Goal: Information Seeking & Learning: Check status

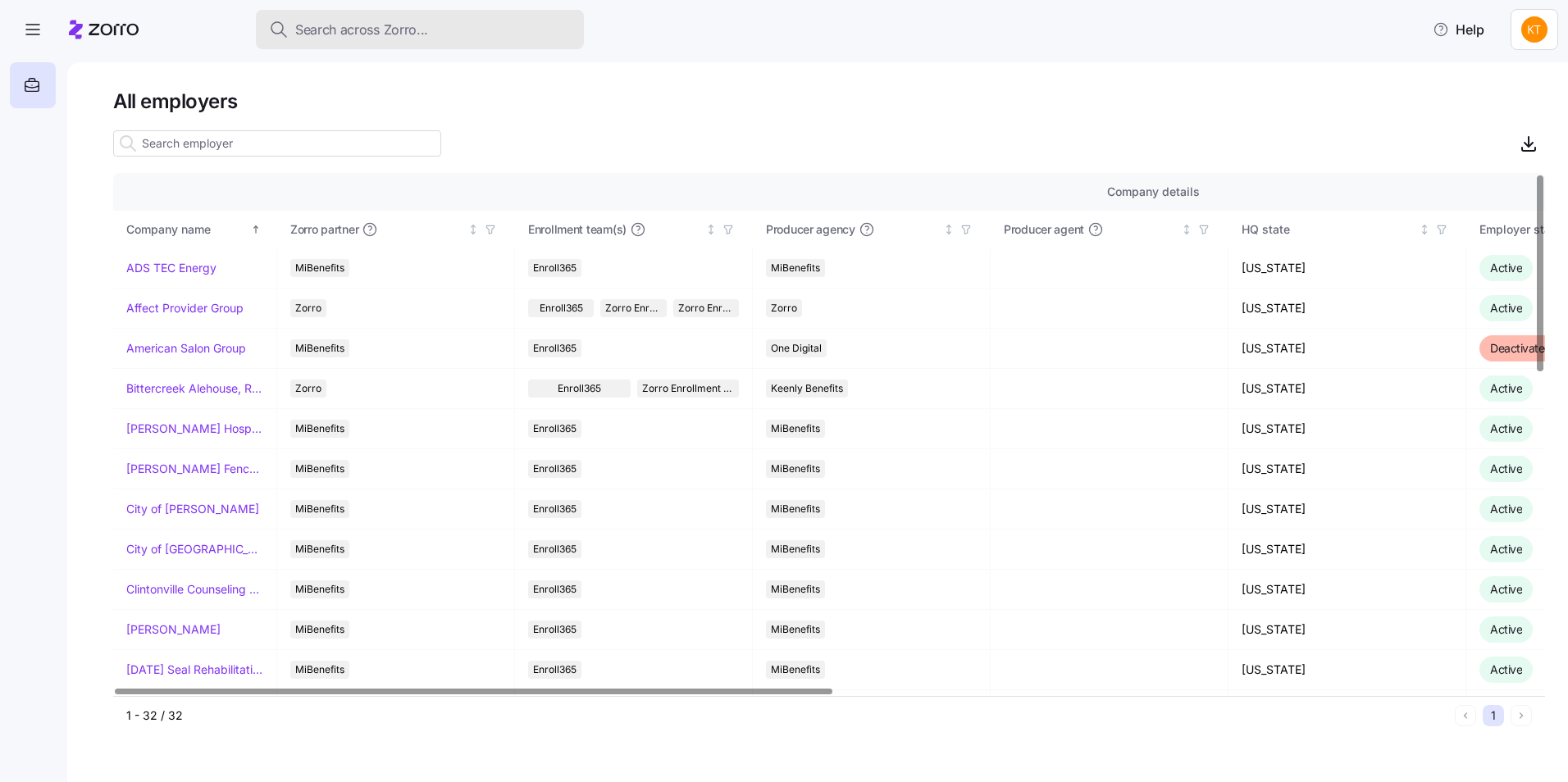
click at [458, 35] on div "Search across Zorro..." at bounding box center [420, 30] width 302 height 20
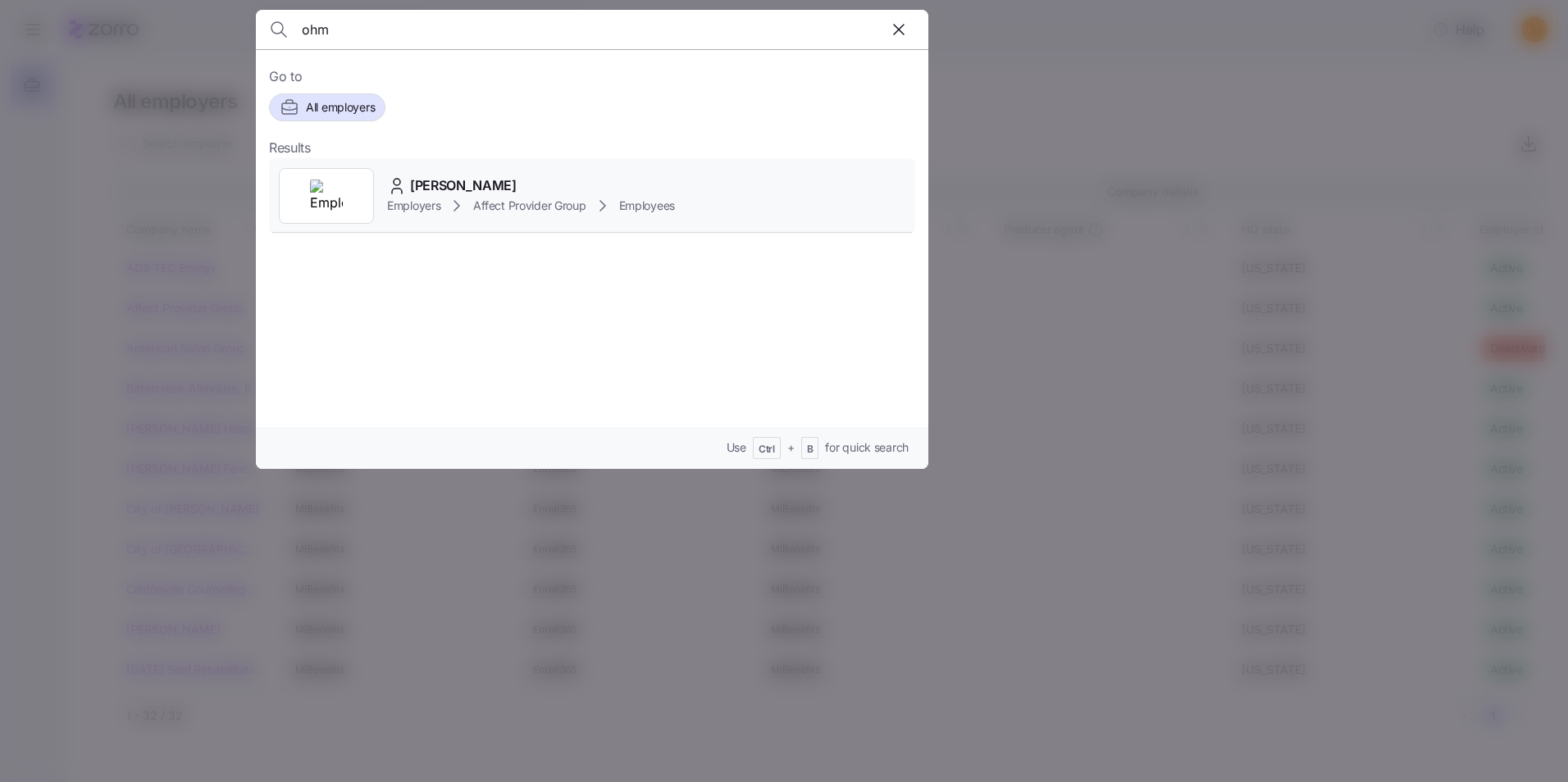
type input "ohm"
click at [458, 182] on span "[PERSON_NAME]" at bounding box center [464, 185] width 107 height 20
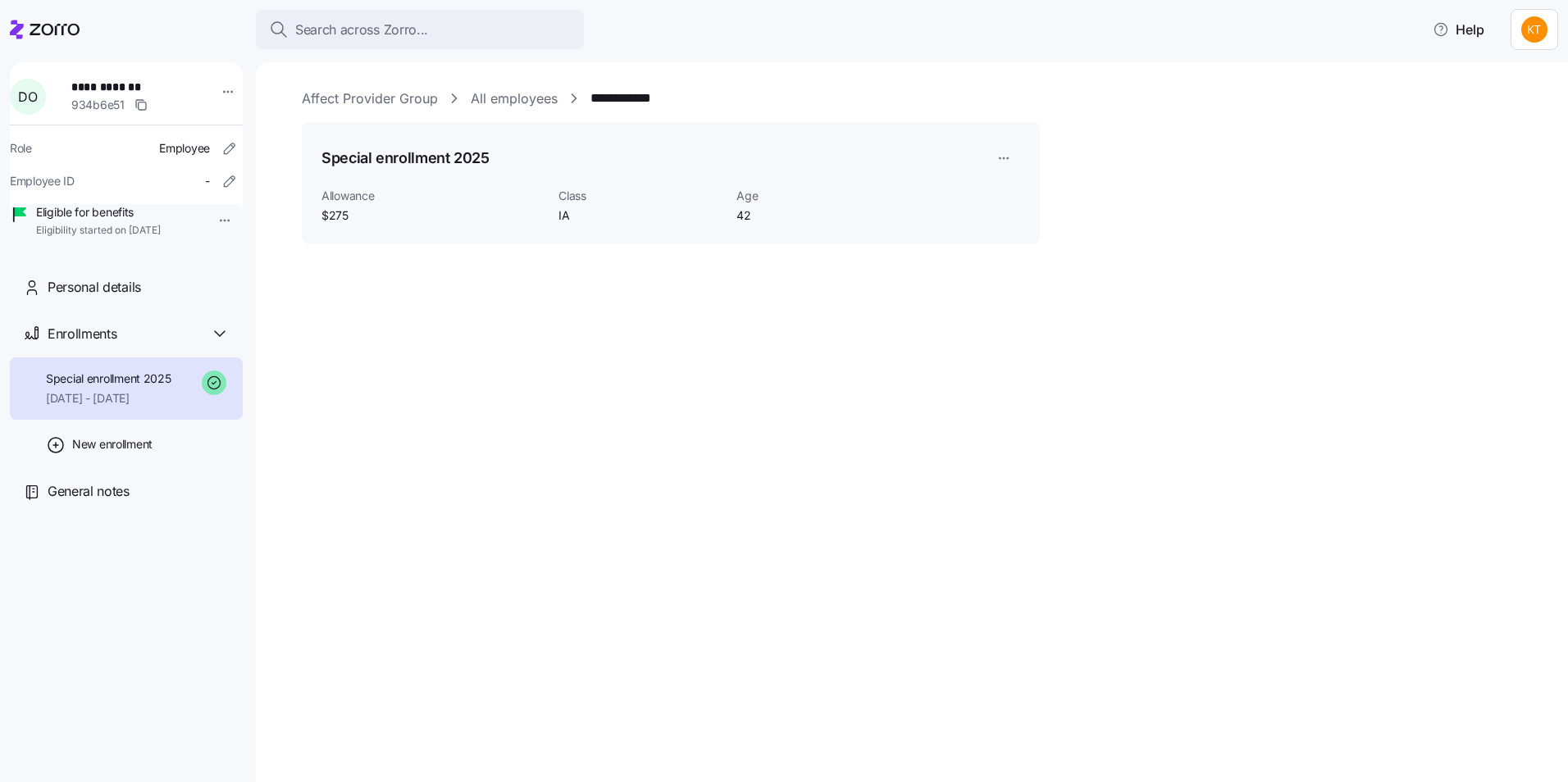
click at [130, 406] on span "[DATE] - [DATE]" at bounding box center [108, 398] width 125 height 16
click at [104, 344] on span "Enrollments" at bounding box center [82, 334] width 69 height 20
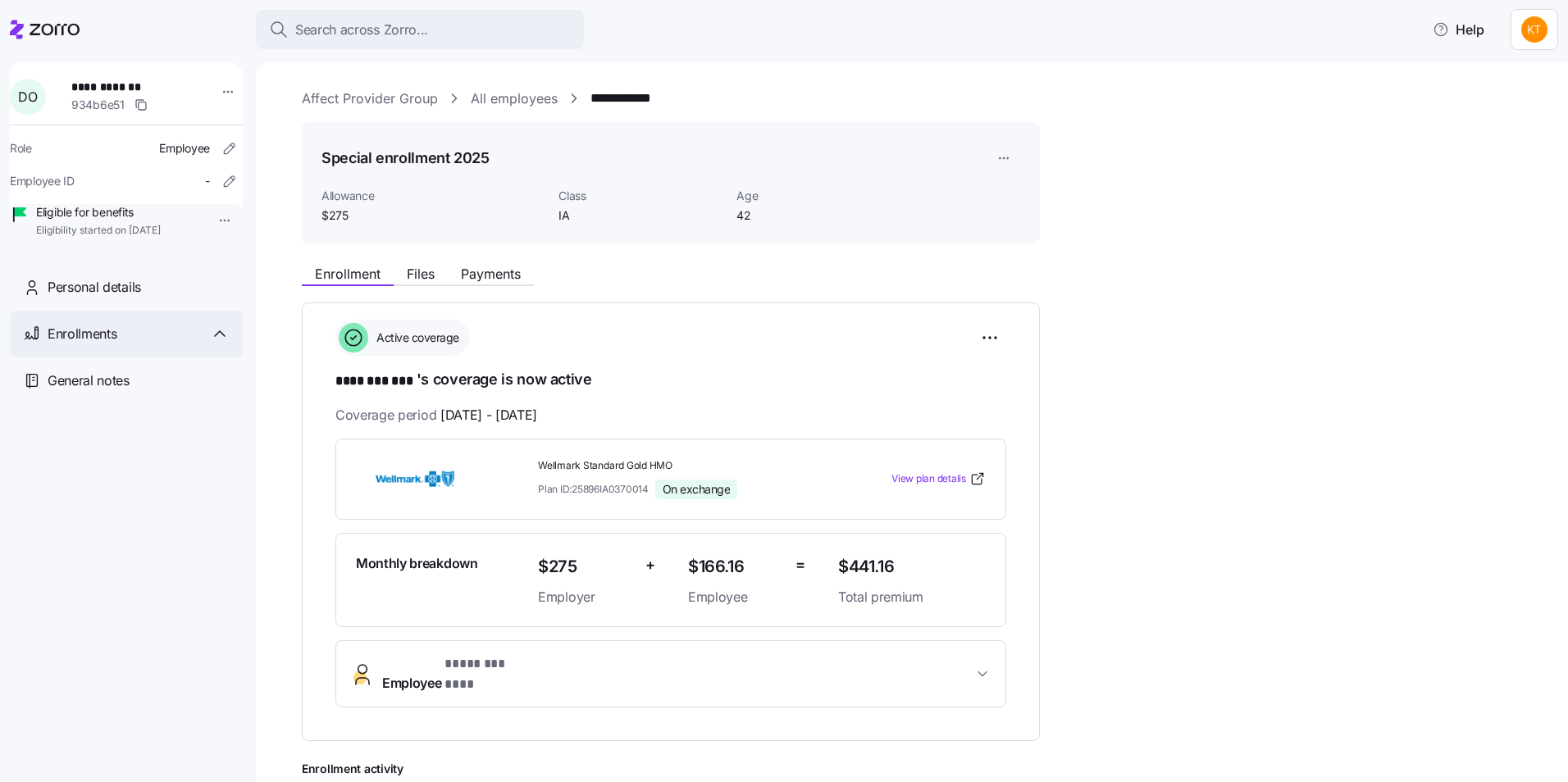
click at [104, 344] on span "Enrollments" at bounding box center [82, 334] width 69 height 20
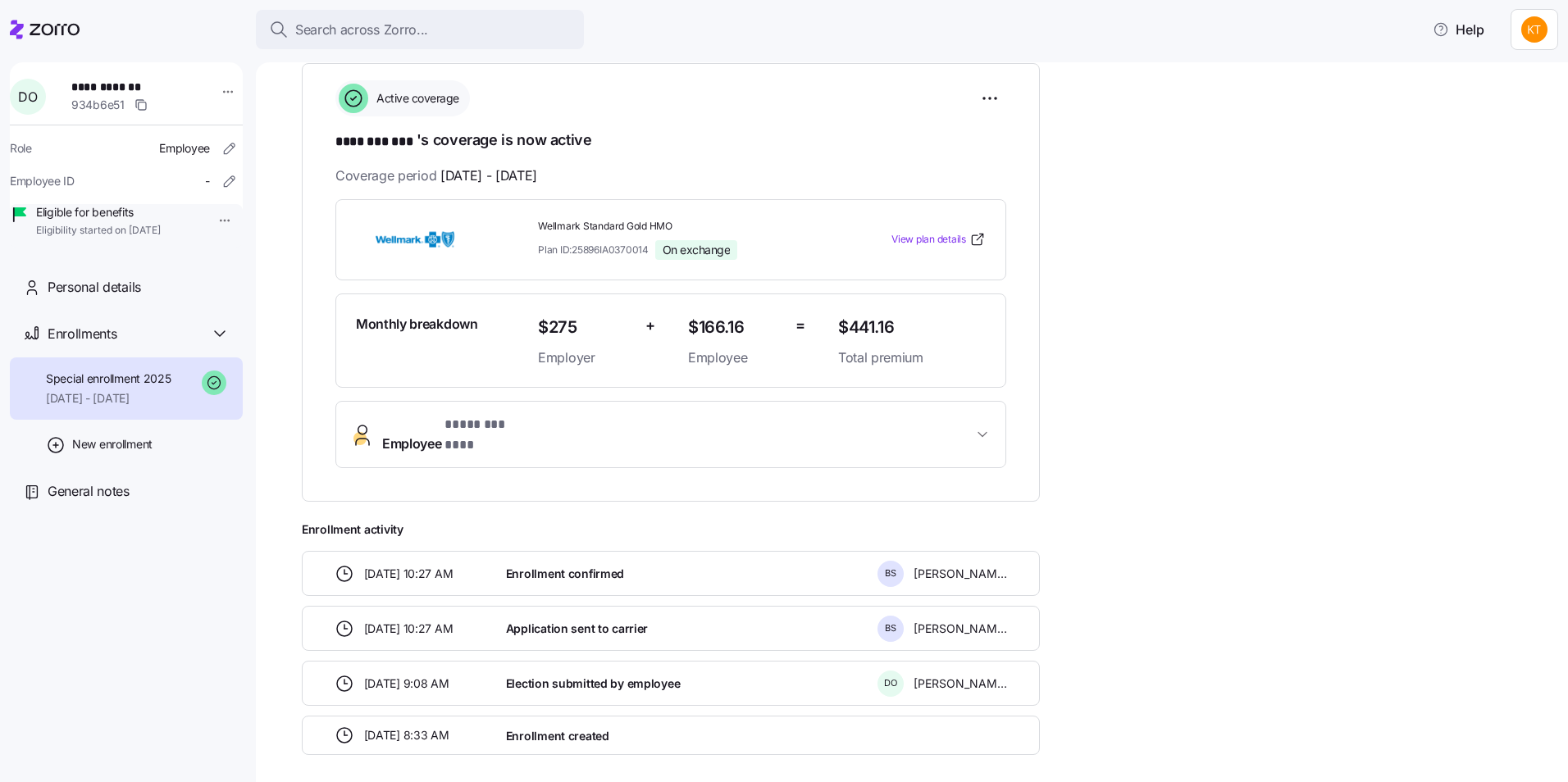
scroll to position [214, 0]
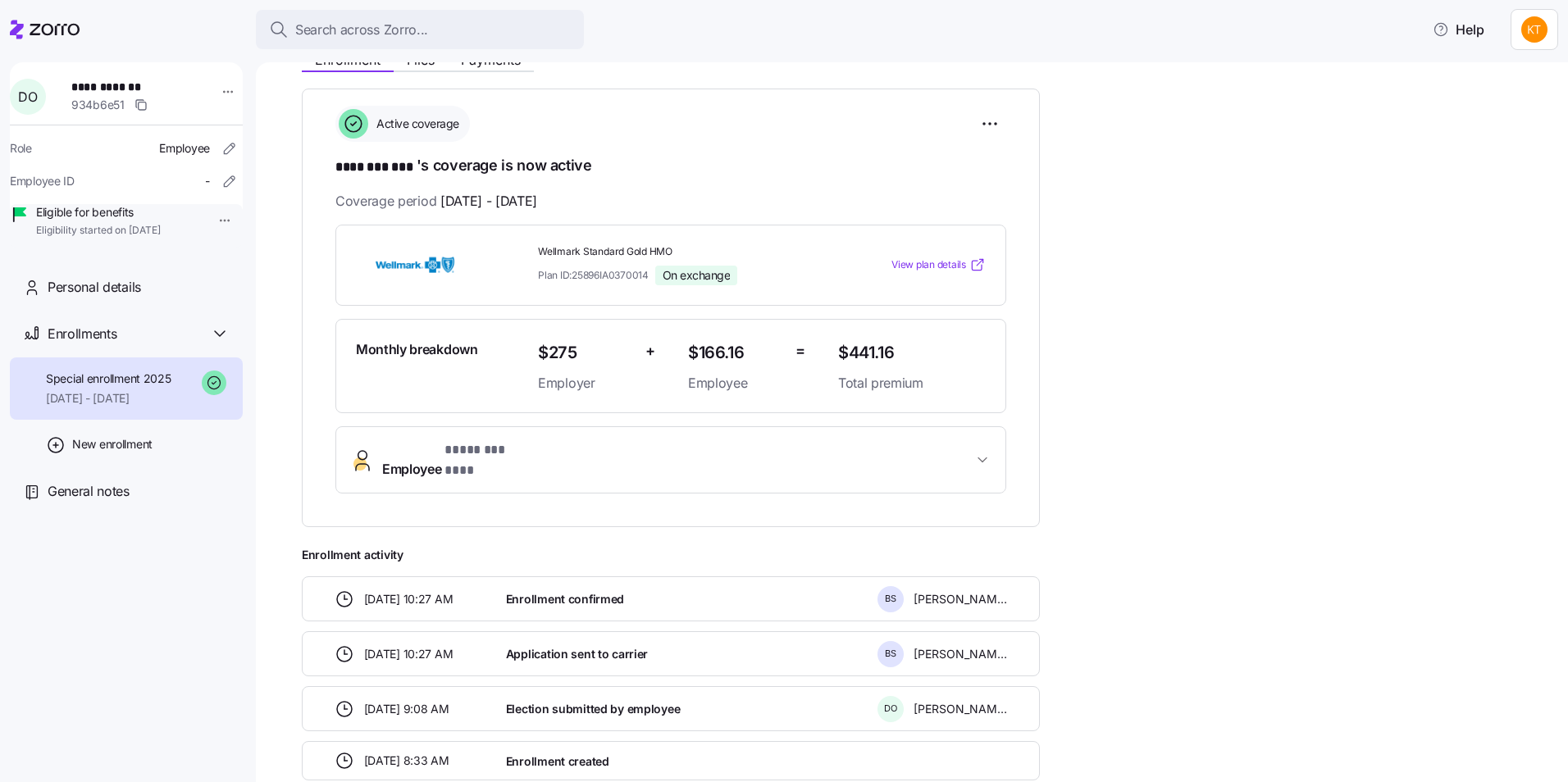
click at [950, 259] on span "View plan details" at bounding box center [928, 265] width 75 height 15
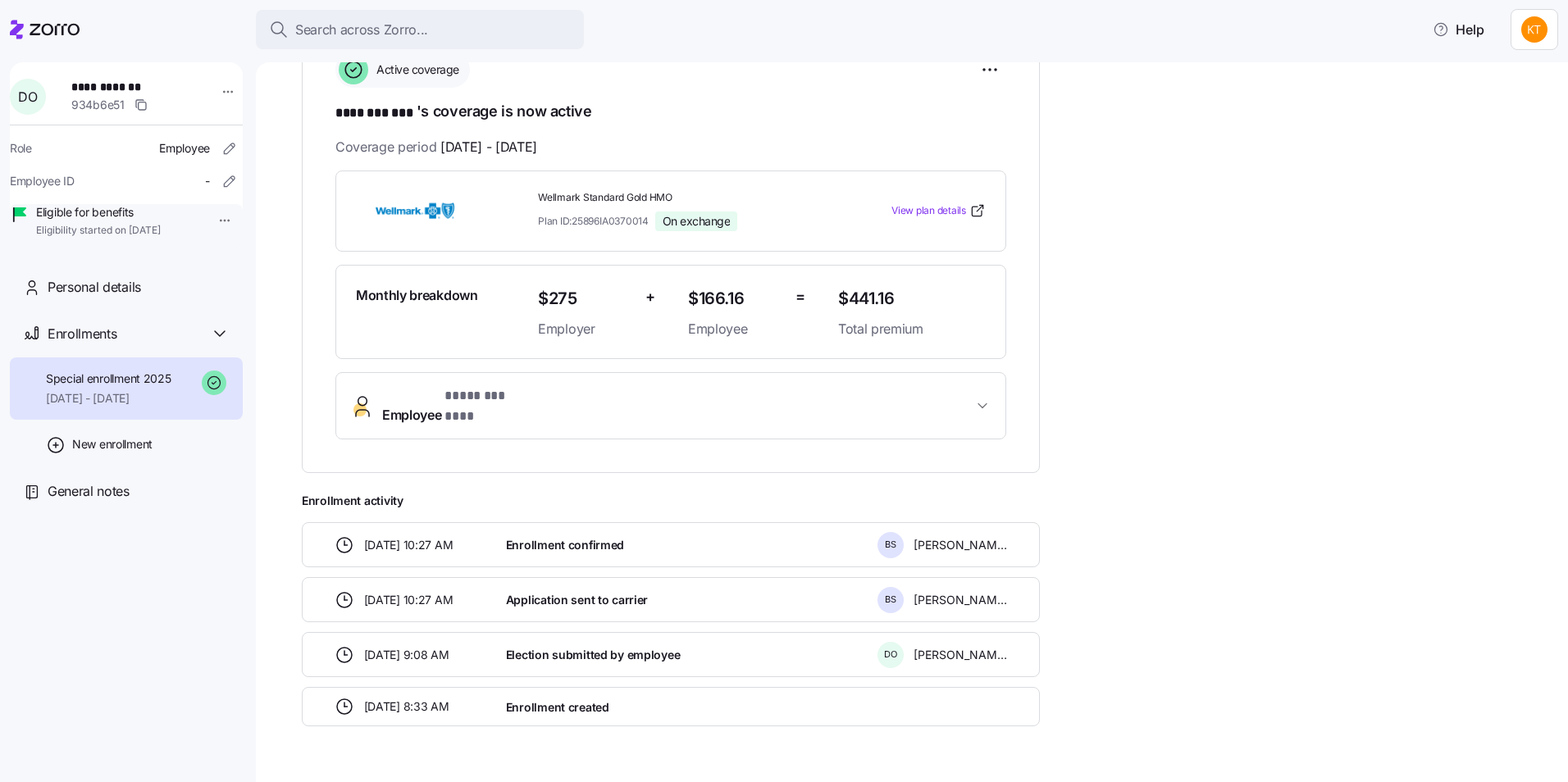
scroll to position [296, 0]
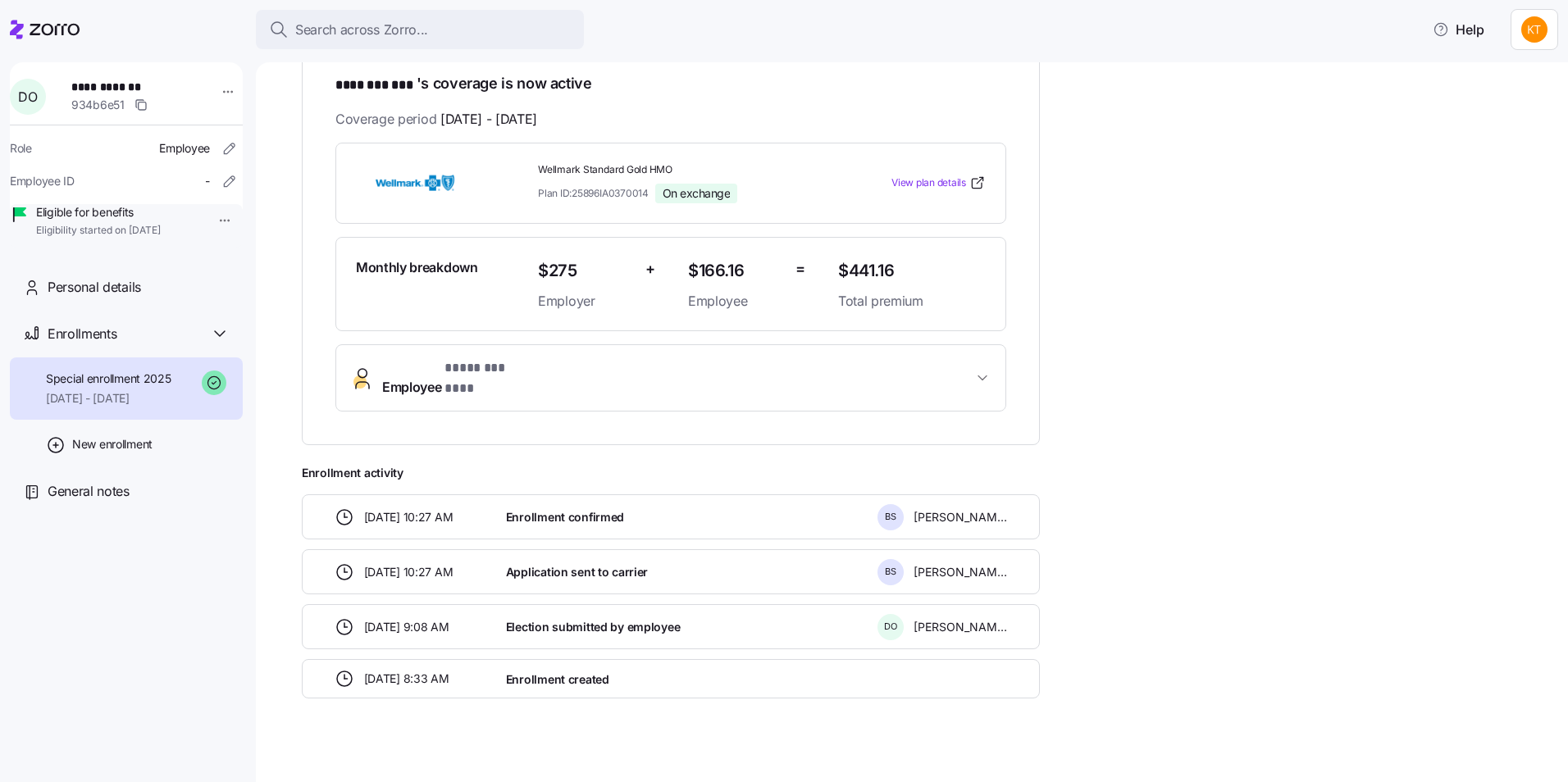
click at [591, 361] on span "Employee * ******** *** *" at bounding box center [678, 378] width 591 height 39
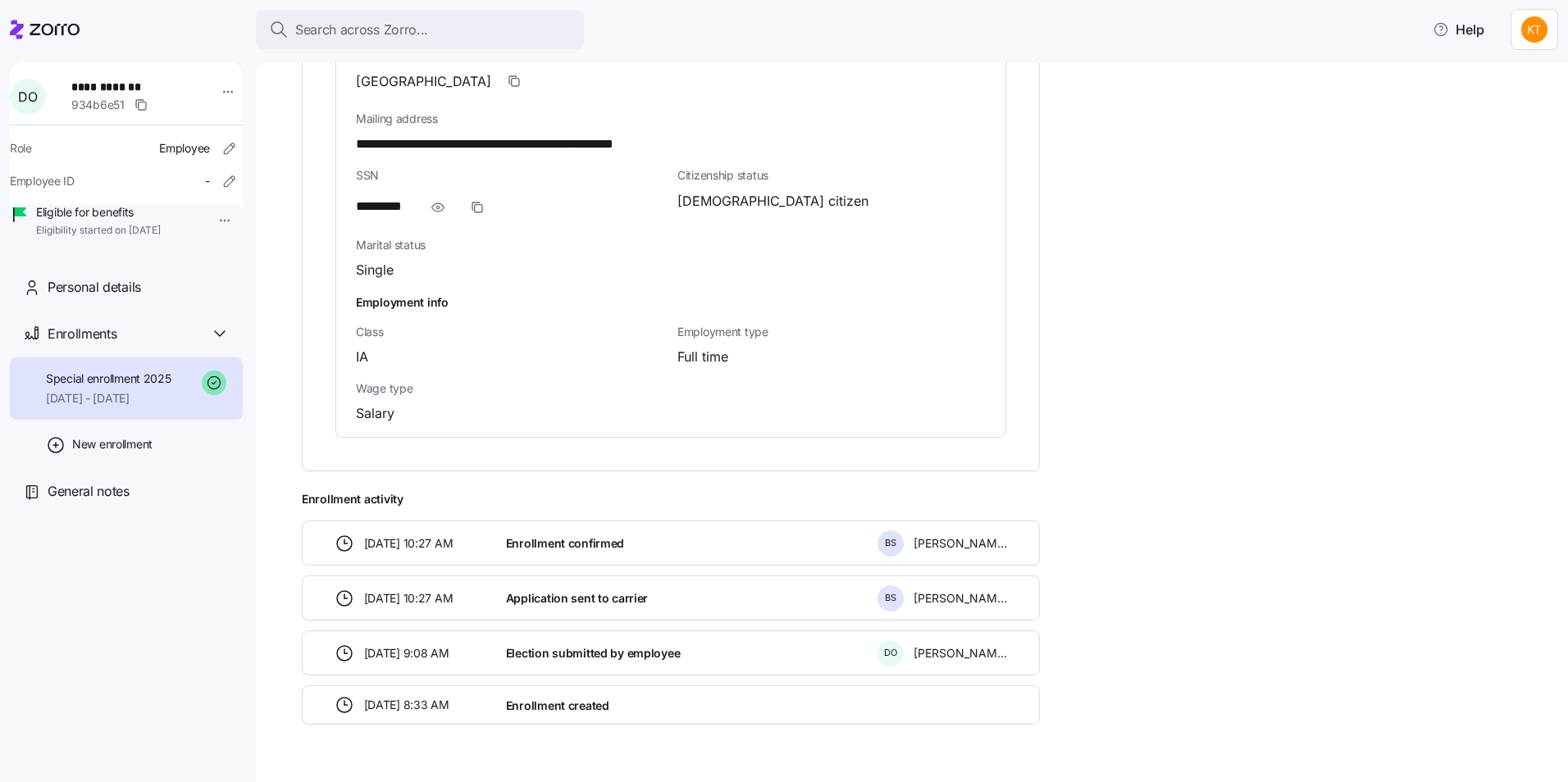
scroll to position [1113, 0]
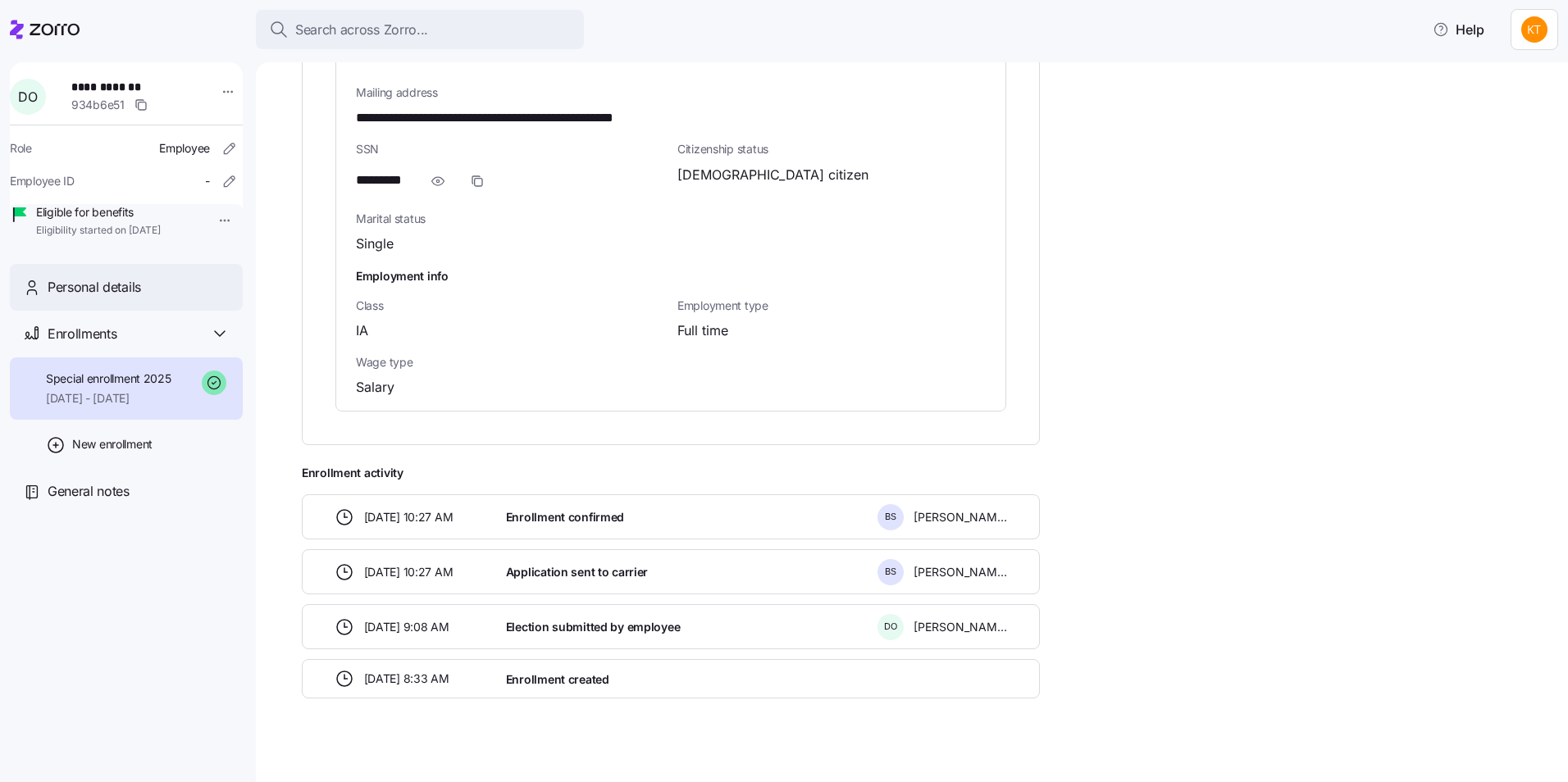
click at [135, 297] on span "Personal details" at bounding box center [95, 287] width 94 height 20
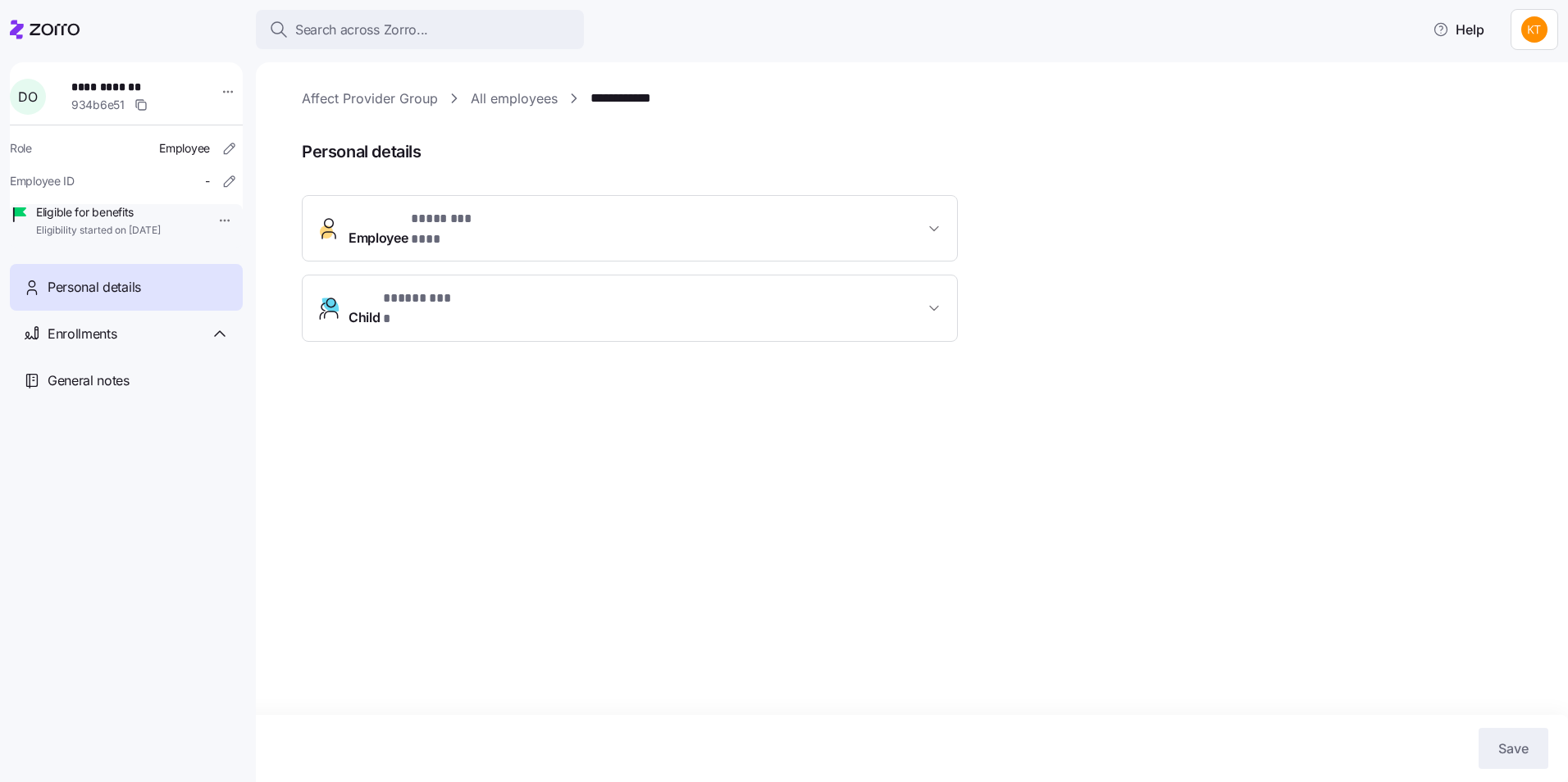
click at [501, 224] on span "Employee * ******** *** *" at bounding box center [637, 228] width 576 height 39
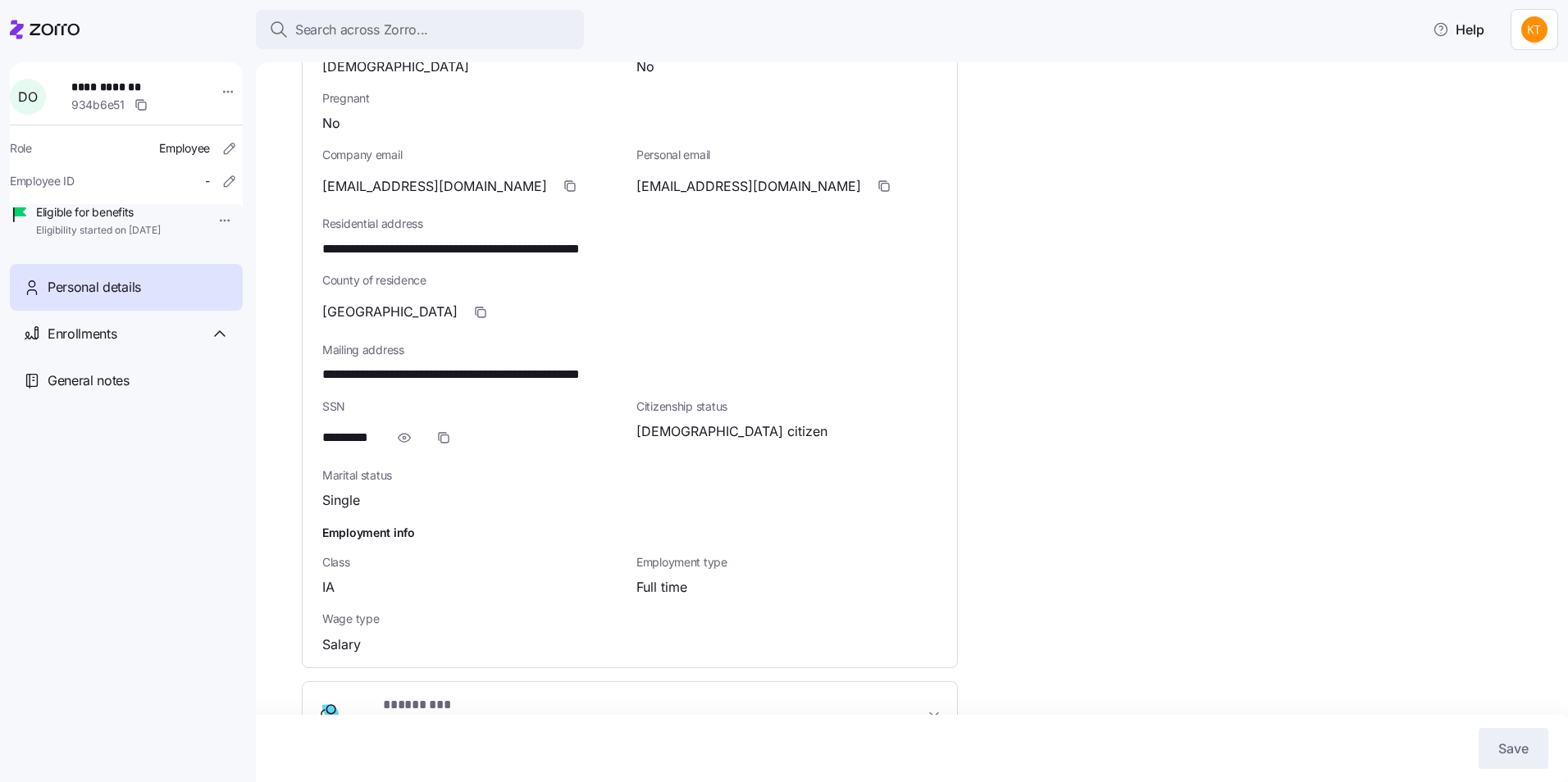
scroll to position [435, 0]
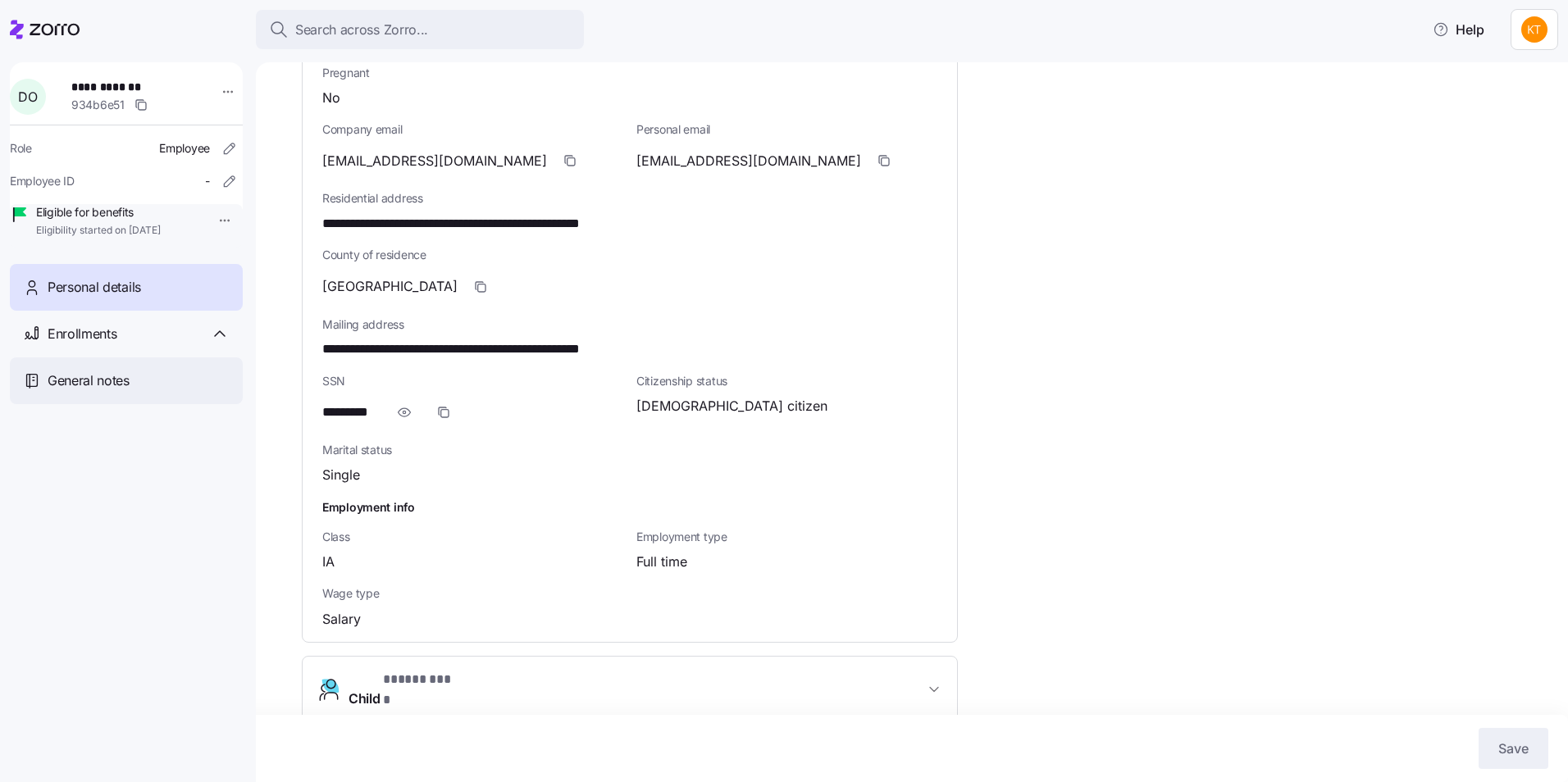
click at [145, 391] on div "General notes" at bounding box center [139, 380] width 182 height 20
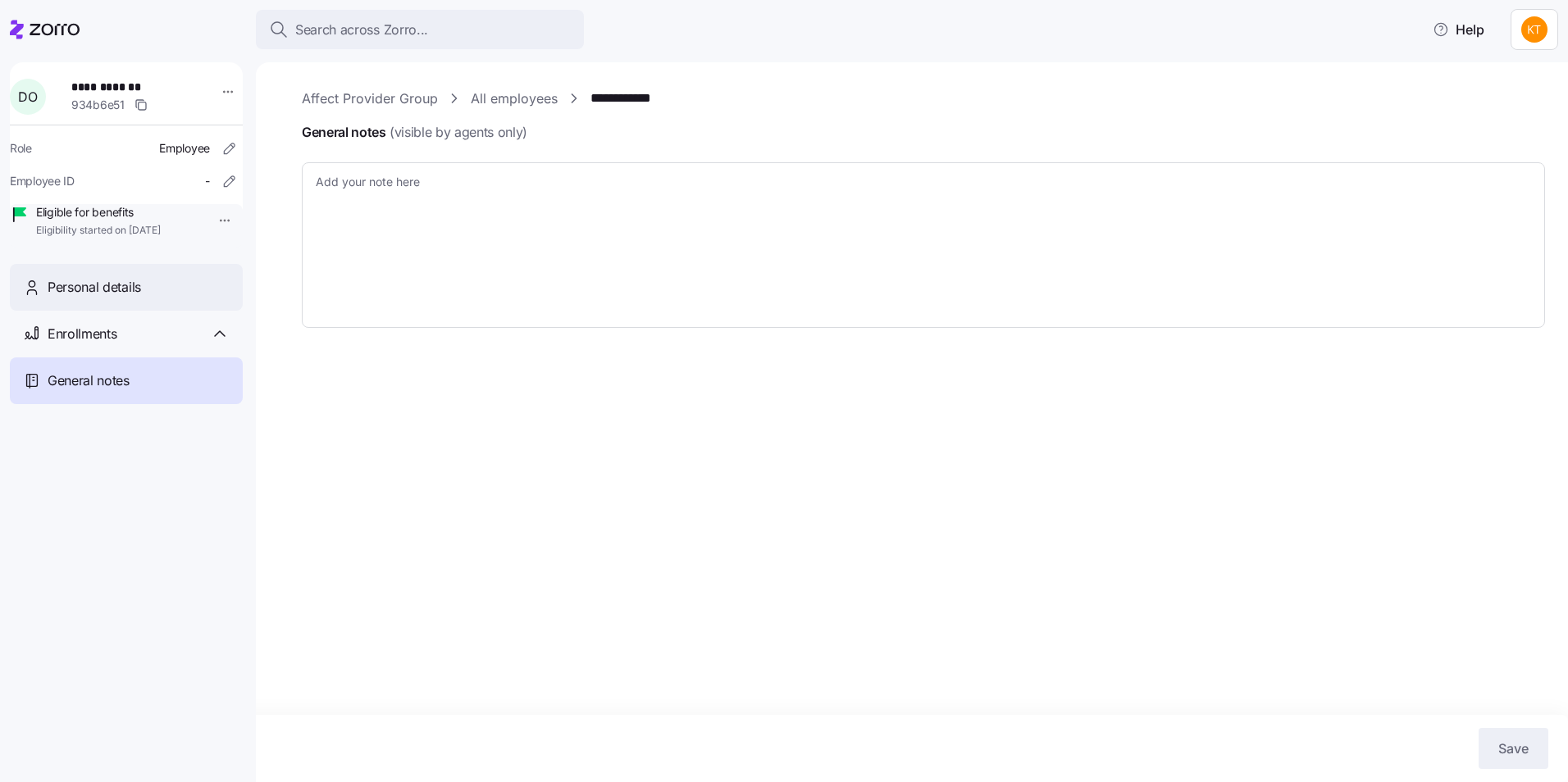
click at [147, 297] on div "Personal details" at bounding box center [139, 287] width 182 height 20
type textarea "x"
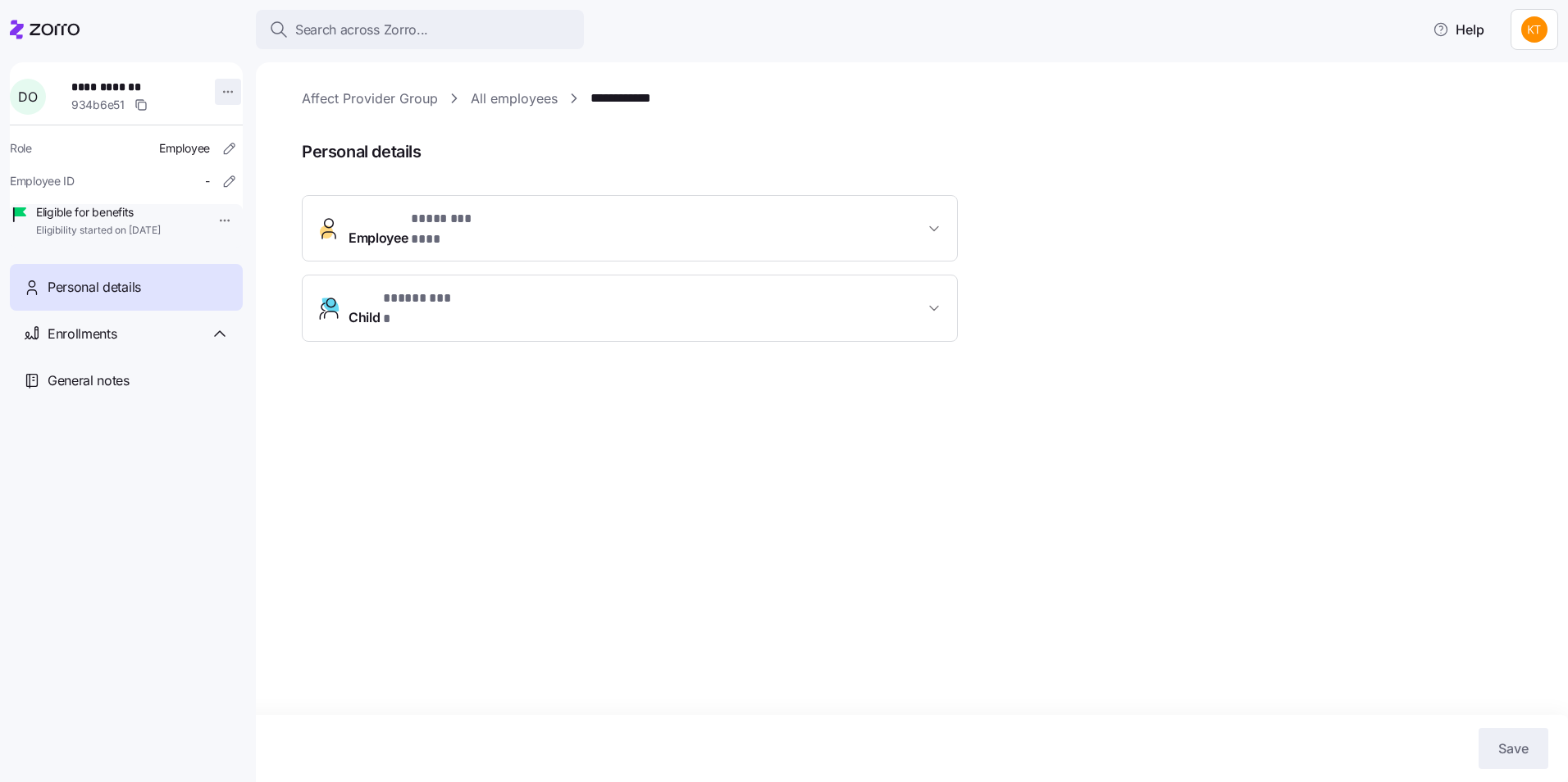
click at [216, 92] on html "**********" at bounding box center [784, 386] width 1568 height 772
click at [177, 43] on html "**********" at bounding box center [784, 386] width 1568 height 772
click at [129, 358] on div "Enrollments" at bounding box center [126, 334] width 233 height 47
click at [62, 406] on span "[DATE] - [DATE]" at bounding box center [108, 398] width 125 height 16
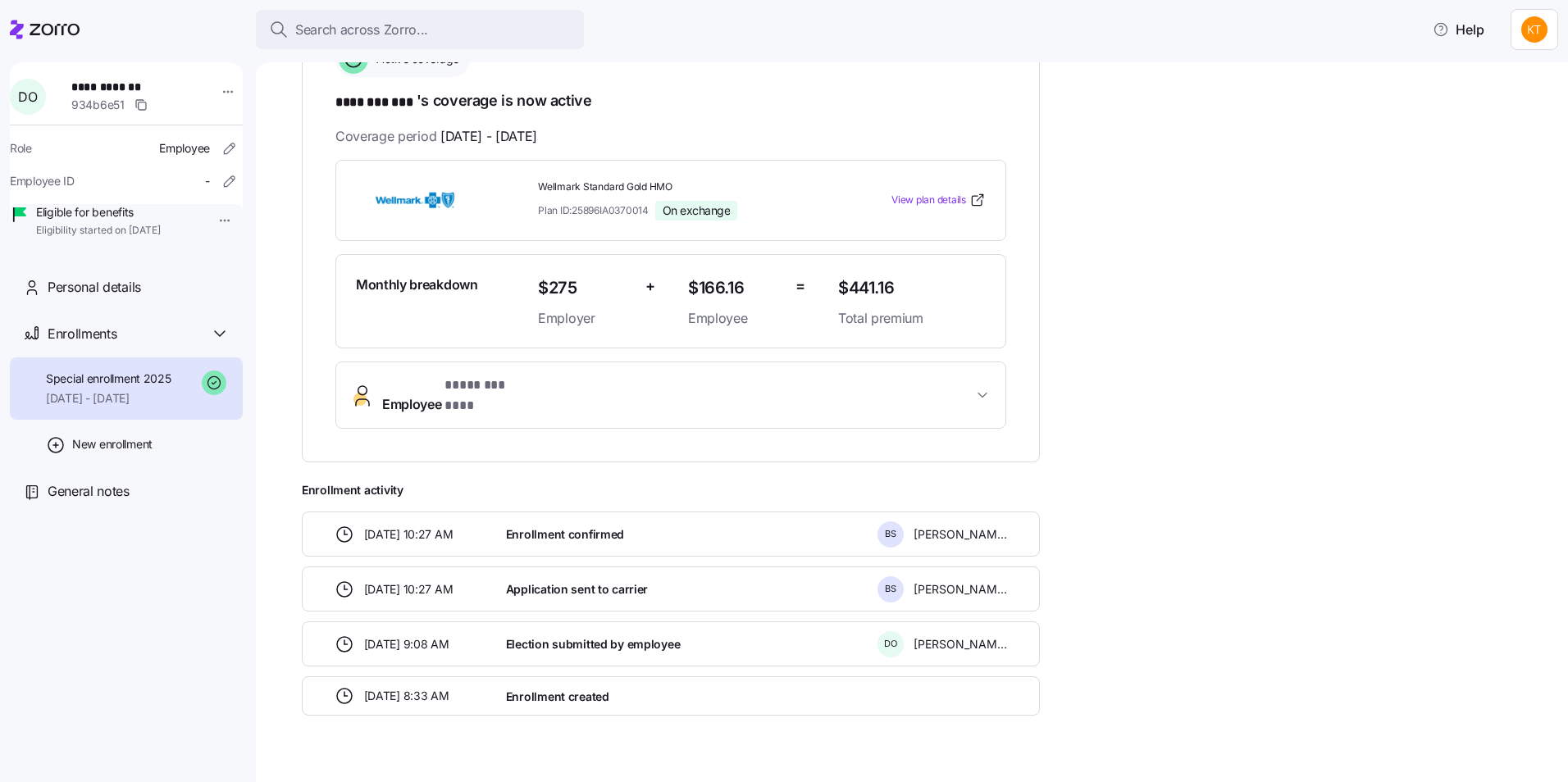
scroll to position [296, 0]
